Goal: Transaction & Acquisition: Download file/media

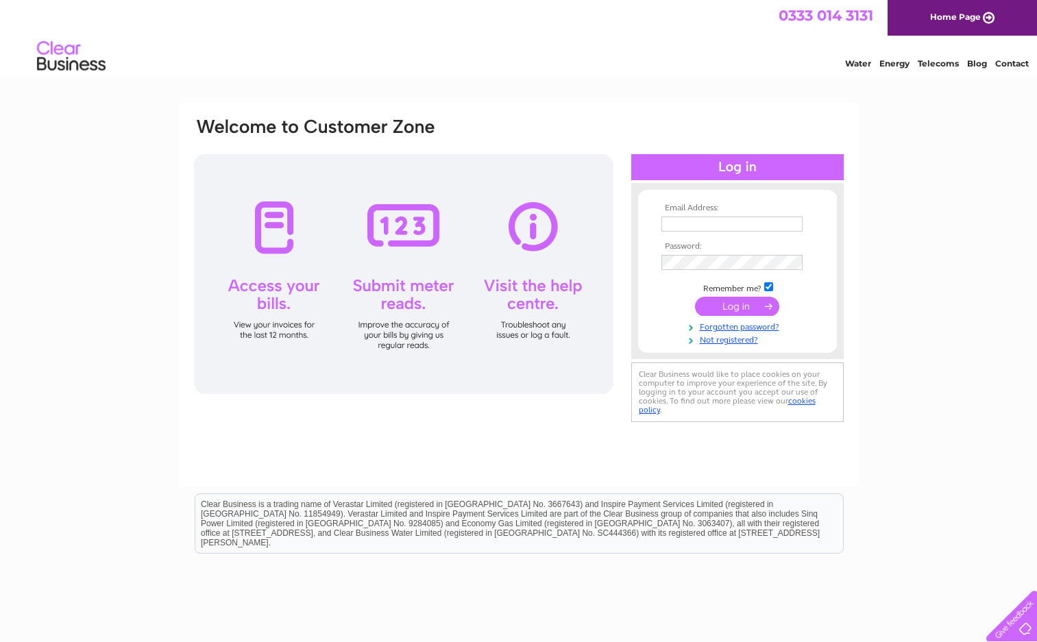
type input "[EMAIL_ADDRESS][DOMAIN_NAME]"
click at [747, 306] on input "submit" at bounding box center [737, 306] width 84 height 19
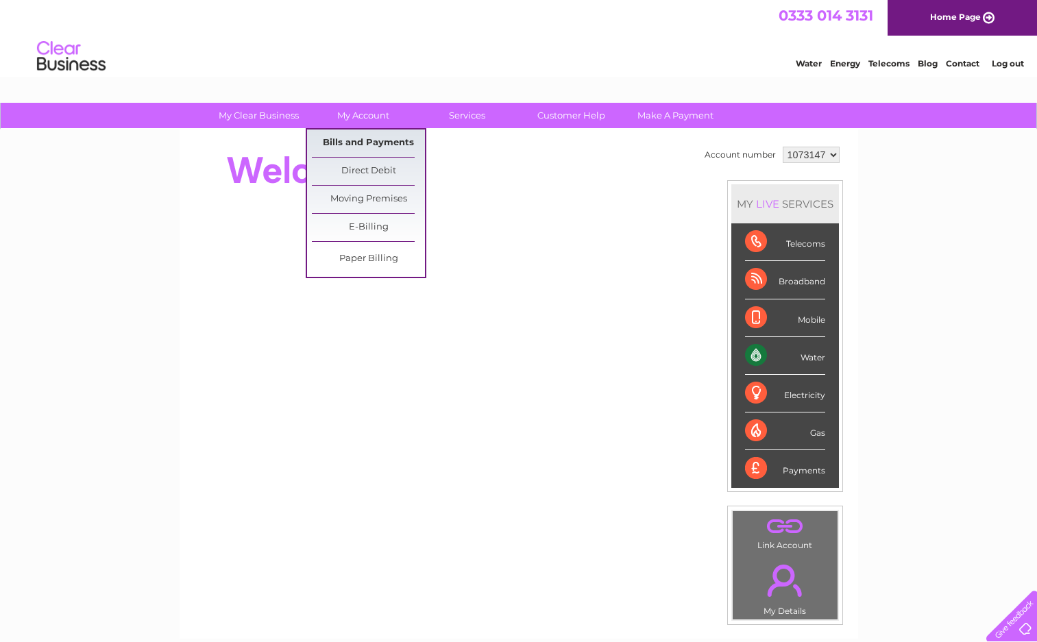
click at [356, 145] on link "Bills and Payments" at bounding box center [368, 143] width 113 height 27
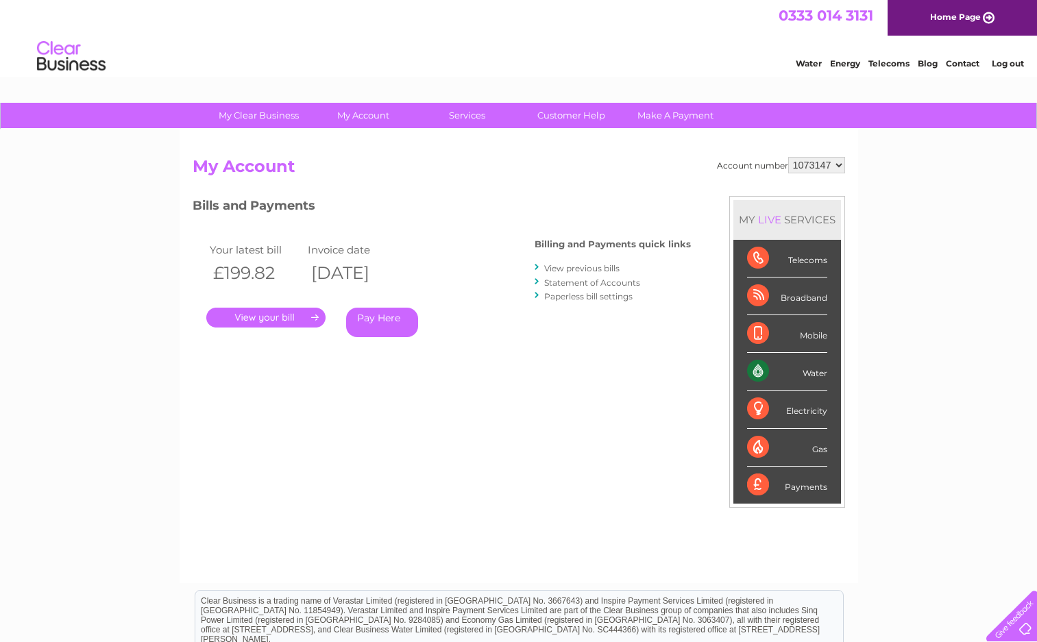
click at [278, 317] on link "." at bounding box center [265, 318] width 119 height 20
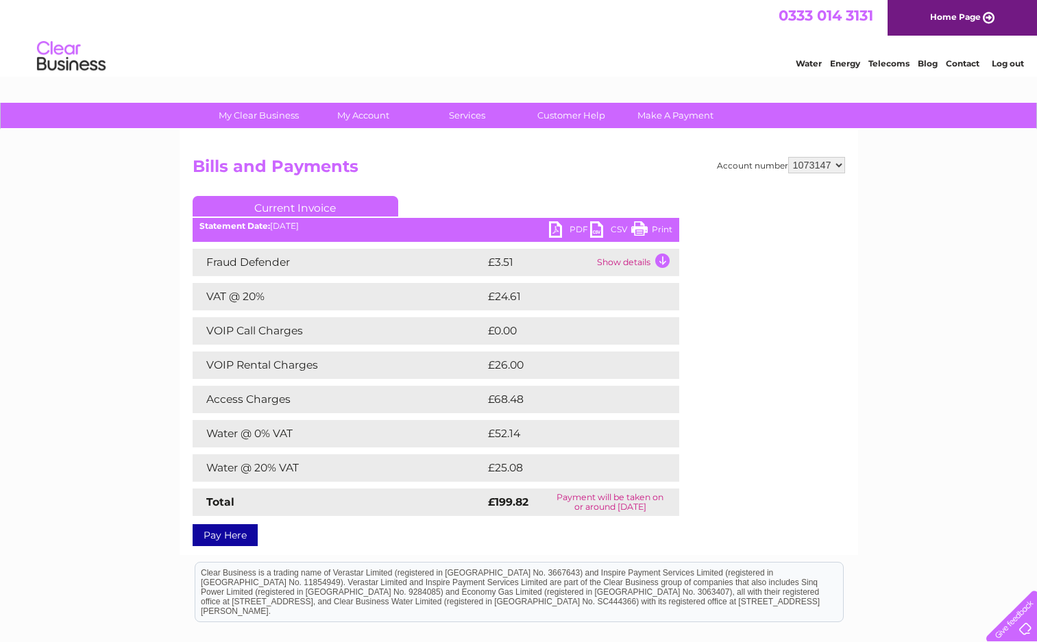
click at [579, 230] on link "PDF" at bounding box center [569, 231] width 41 height 20
